Goal: Task Accomplishment & Management: Complete application form

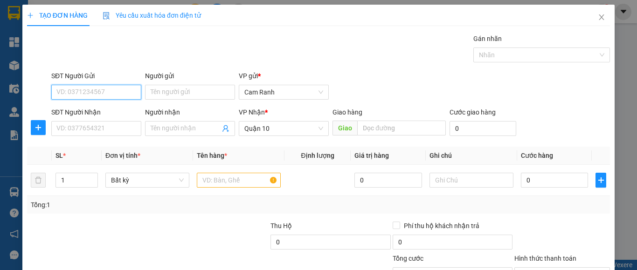
click at [86, 88] on input "SĐT Người Gửi" at bounding box center [96, 92] width 90 height 15
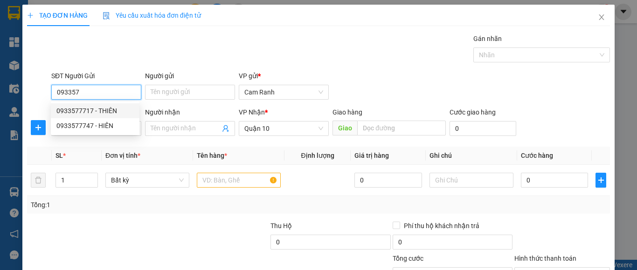
click at [93, 111] on div "0933577717 - THIÊN" at bounding box center [94, 111] width 77 height 10
type input "0933577717"
type input "THIÊN"
type input "50.000"
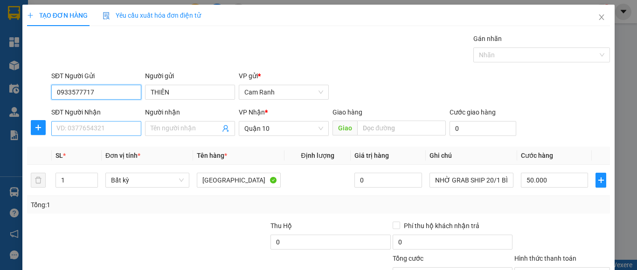
type input "0933577717"
click at [91, 126] on input "SĐT Người Nhận" at bounding box center [96, 128] width 90 height 15
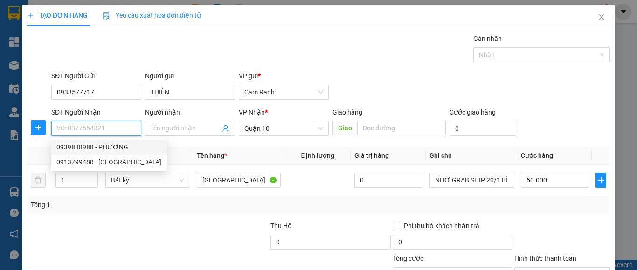
click at [112, 150] on div "0939888988 - PHƯƠNG" at bounding box center [108, 147] width 105 height 10
type input "0939888988"
type input "PHƯƠNG"
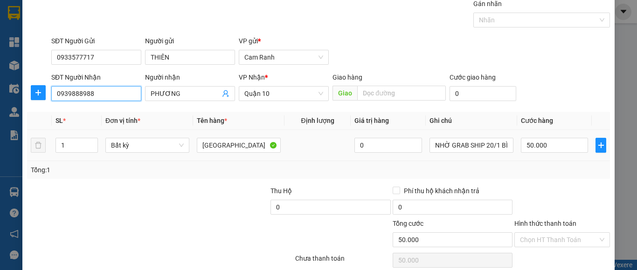
scroll to position [75, 0]
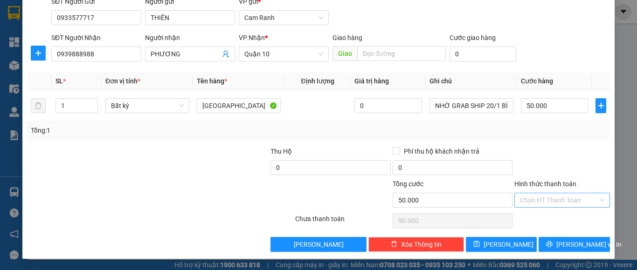
click at [565, 199] on input "Hình thức thanh toán" at bounding box center [559, 200] width 78 height 14
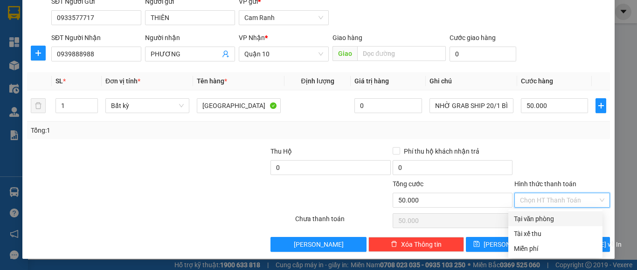
click at [564, 221] on div "Tại văn phòng" at bounding box center [555, 219] width 83 height 10
type input "0"
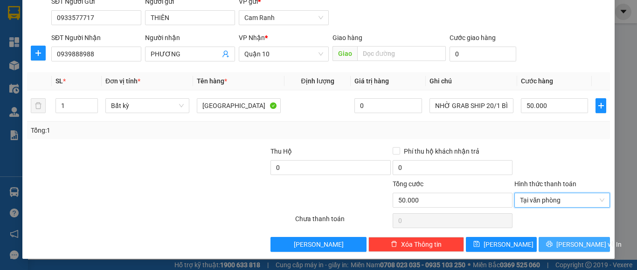
click at [558, 249] on button "[PERSON_NAME] và In" at bounding box center [573, 244] width 71 height 15
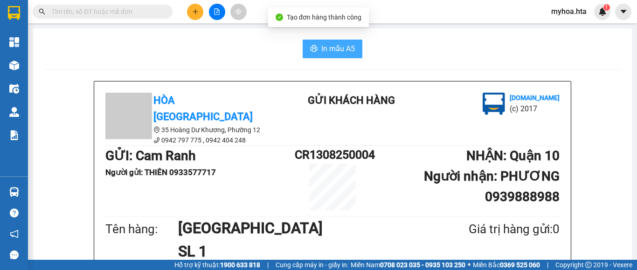
click at [326, 49] on span "In mẫu A5" at bounding box center [338, 49] width 34 height 12
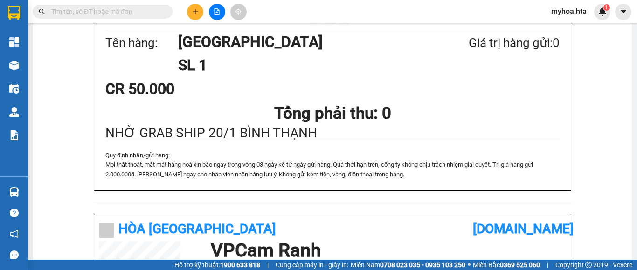
scroll to position [162, 0]
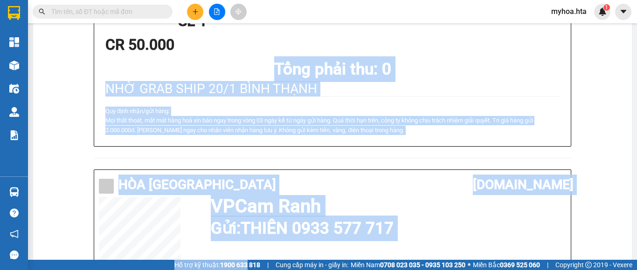
drag, startPoint x: 190, startPoint y: 104, endPoint x: 236, endPoint y: 263, distance: 165.9
click at [236, 263] on section "Kết quả tìm kiếm ( 0 ) Bộ lọc No Data myhoa.hta 1 Tổng Quan Kho hàng mới Điều h…" at bounding box center [318, 135] width 637 height 270
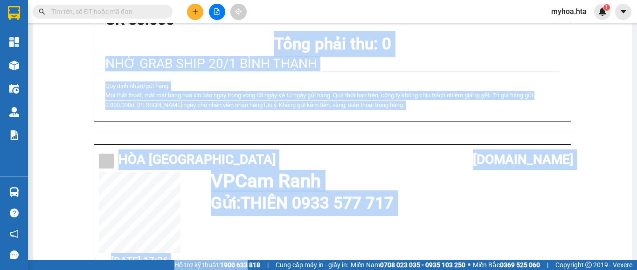
click at [236, 263] on strong "1900 633 818" at bounding box center [240, 265] width 40 height 7
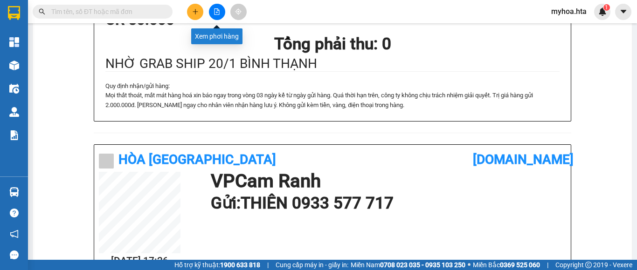
click at [212, 9] on button at bounding box center [217, 12] width 16 height 16
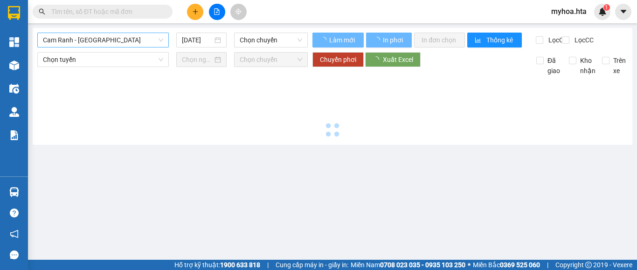
drag, startPoint x: 123, startPoint y: 37, endPoint x: 123, endPoint y: 44, distance: 7.5
click at [123, 39] on span "Cam Ranh - [GEOGRAPHIC_DATA]" at bounding box center [103, 40] width 120 height 14
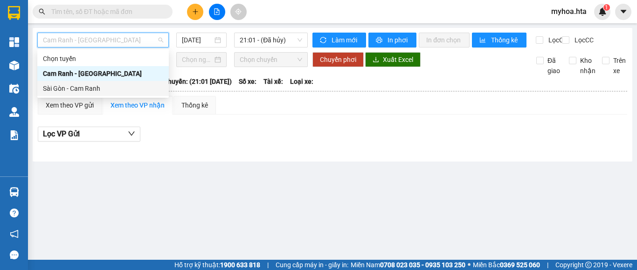
click at [124, 90] on div "Sài Gòn - Cam Ranh" at bounding box center [103, 88] width 120 height 10
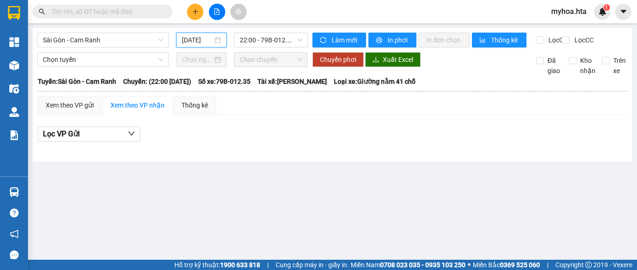
click at [197, 40] on input "[DATE]" at bounding box center [197, 40] width 31 height 10
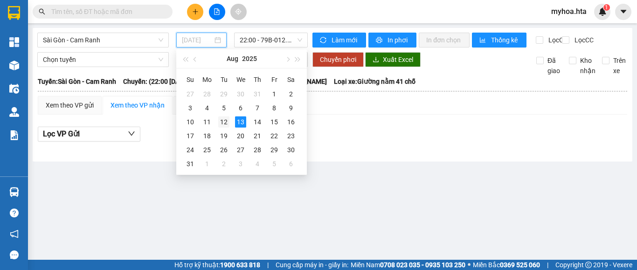
click at [230, 120] on td "12" at bounding box center [223, 122] width 17 height 14
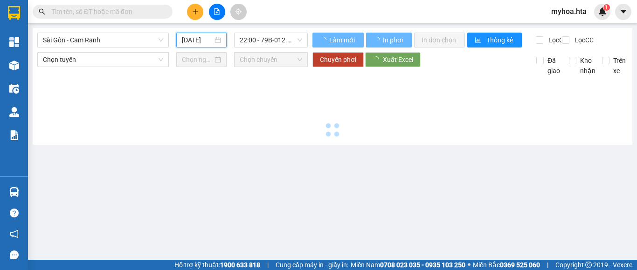
type input "[DATE]"
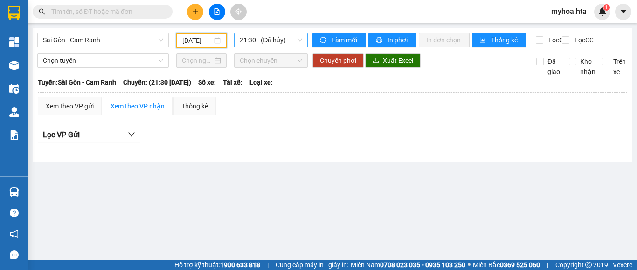
click at [260, 46] on span "21:30 - (Đã hủy)" at bounding box center [271, 40] width 62 height 14
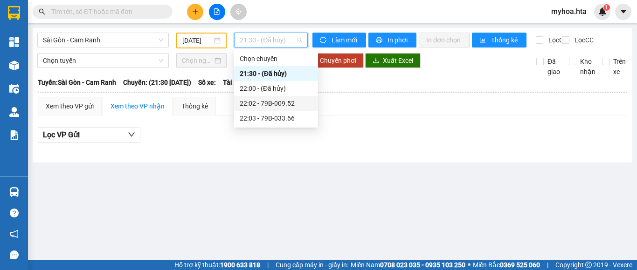
click at [269, 106] on div "22:02 - 79B-009.52" at bounding box center [276, 103] width 73 height 10
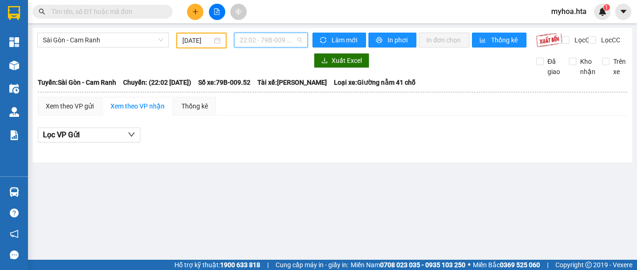
click at [274, 42] on span "22:02 - 79B-009.52" at bounding box center [271, 40] width 62 height 14
drag, startPoint x: 282, startPoint y: 127, endPoint x: 285, endPoint y: 119, distance: 8.4
click at [283, 126] on body "Kết quả tìm kiếm ( 0 ) Bộ lọc No Data myhoa.hta 1 Tổng Quan Kho hàng mới Điều h…" at bounding box center [318, 135] width 637 height 270
click at [278, 42] on span "22:02 - 79B-009.52" at bounding box center [271, 40] width 62 height 14
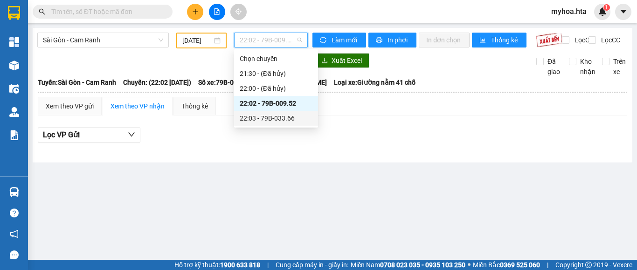
click at [269, 118] on div "22:03 - 79B-033.66" at bounding box center [276, 118] width 73 height 10
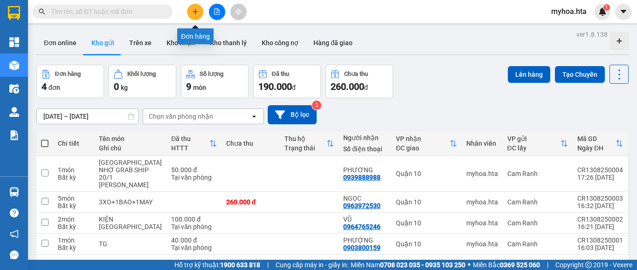
click at [195, 11] on icon "plus" at bounding box center [195, 11] width 7 height 7
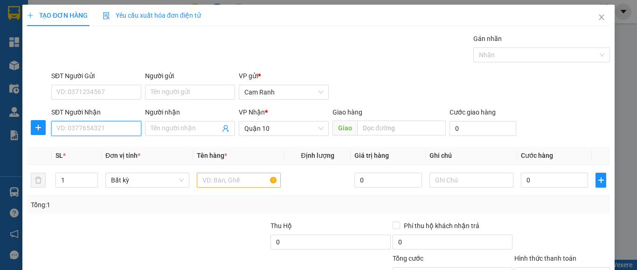
click at [103, 124] on input "SĐT Người Nhận" at bounding box center [96, 128] width 90 height 15
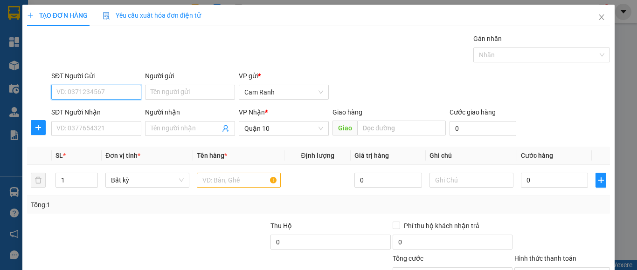
click at [105, 88] on input "SĐT Người Gửi" at bounding box center [96, 92] width 90 height 15
click at [113, 113] on div "0938872278 - THÂN" at bounding box center [94, 111] width 77 height 10
type input "0938872278"
type input "THÂN"
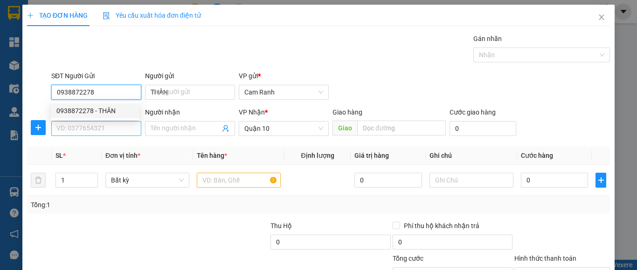
type input "0938872278"
type input "30.000"
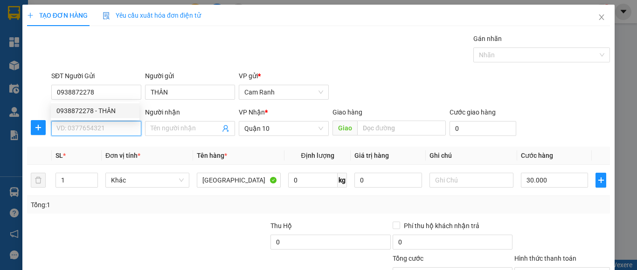
click at [111, 128] on input "SĐT Người Nhận" at bounding box center [96, 128] width 90 height 15
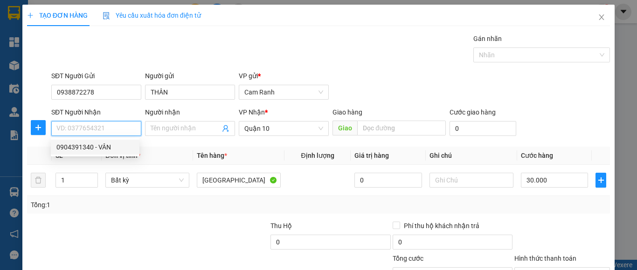
click at [111, 141] on div "0904391340 - VÂN" at bounding box center [95, 147] width 89 height 15
type input "0904391340"
type input "VÂN"
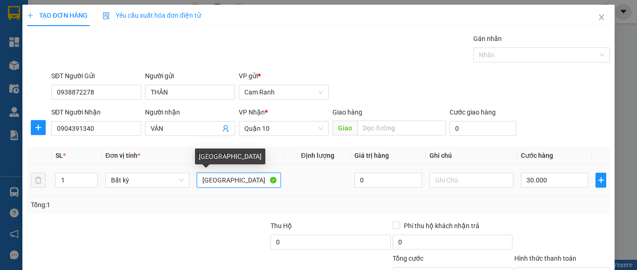
drag, startPoint x: 211, startPoint y: 185, endPoint x: 186, endPoint y: 154, distance: 40.4
click at [197, 187] on input "[GEOGRAPHIC_DATA]" at bounding box center [239, 180] width 84 height 15
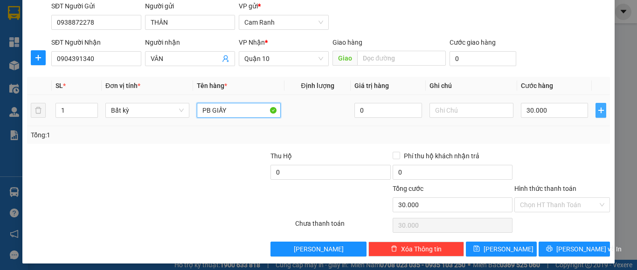
scroll to position [75, 0]
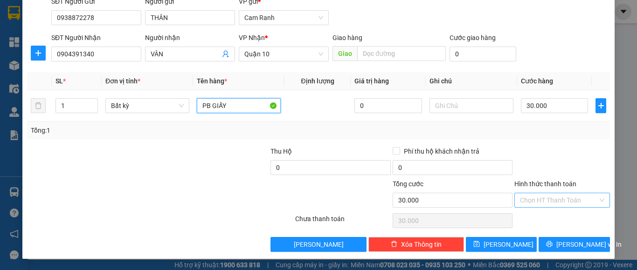
type input "PB GIẤY"
drag, startPoint x: 549, startPoint y: 195, endPoint x: 548, endPoint y: 200, distance: 5.2
click at [548, 195] on input "Hình thức thanh toán" at bounding box center [559, 200] width 78 height 14
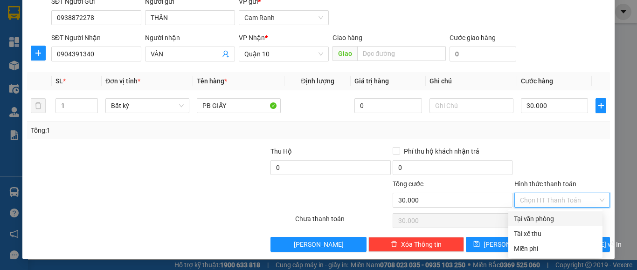
click at [557, 222] on div "Tại văn phòng" at bounding box center [555, 219] width 83 height 10
type input "0"
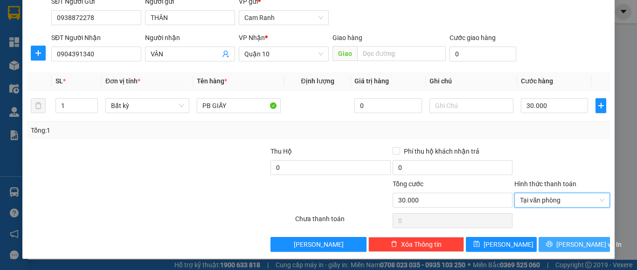
click at [566, 245] on span "[PERSON_NAME] và In" at bounding box center [588, 245] width 65 height 10
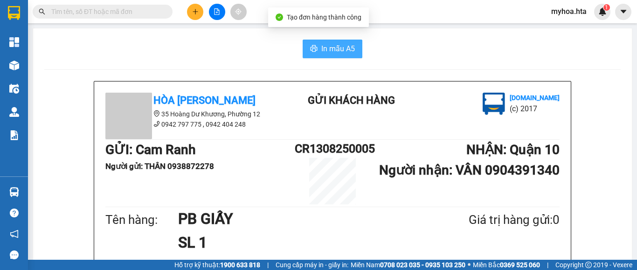
click at [327, 47] on span "In mẫu A5" at bounding box center [338, 49] width 34 height 12
